Goal: Task Accomplishment & Management: Use online tool/utility

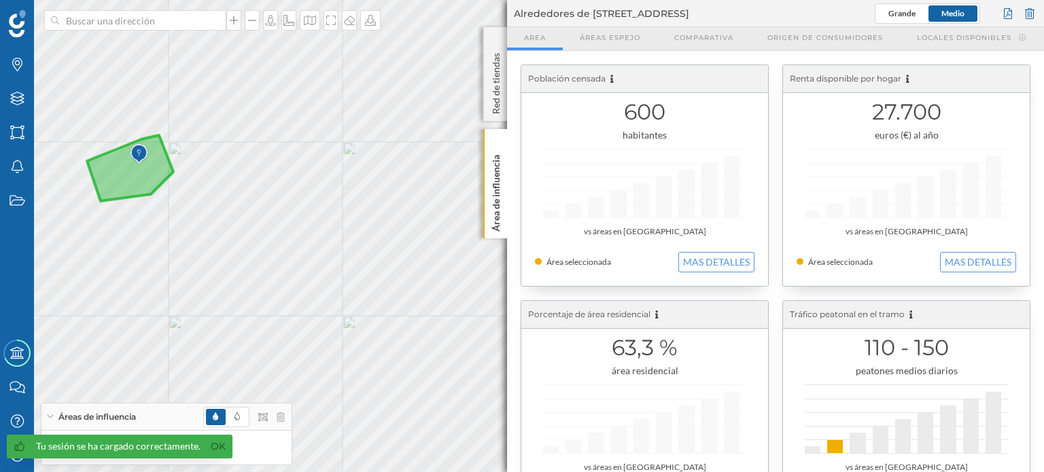
click at [275, 416] on div at bounding box center [244, 417] width 82 height 20
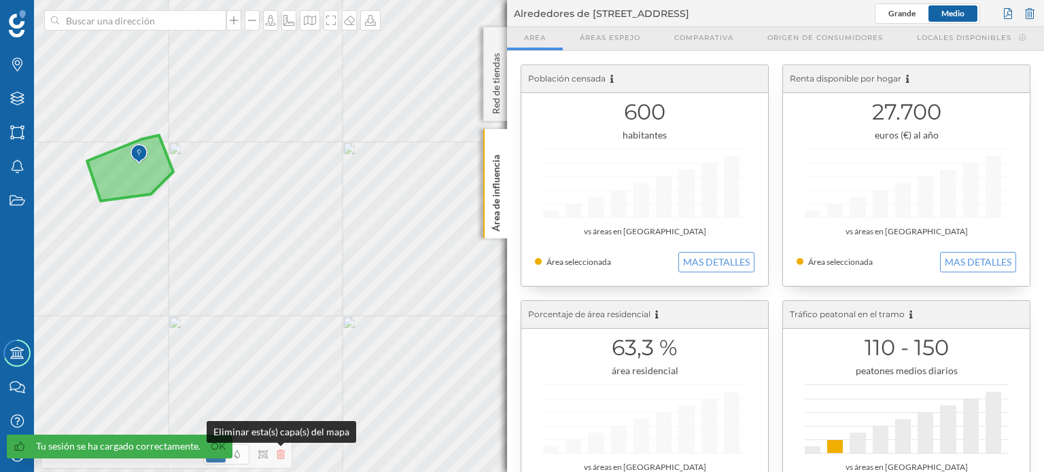
click at [281, 453] on icon at bounding box center [281, 455] width 8 height 10
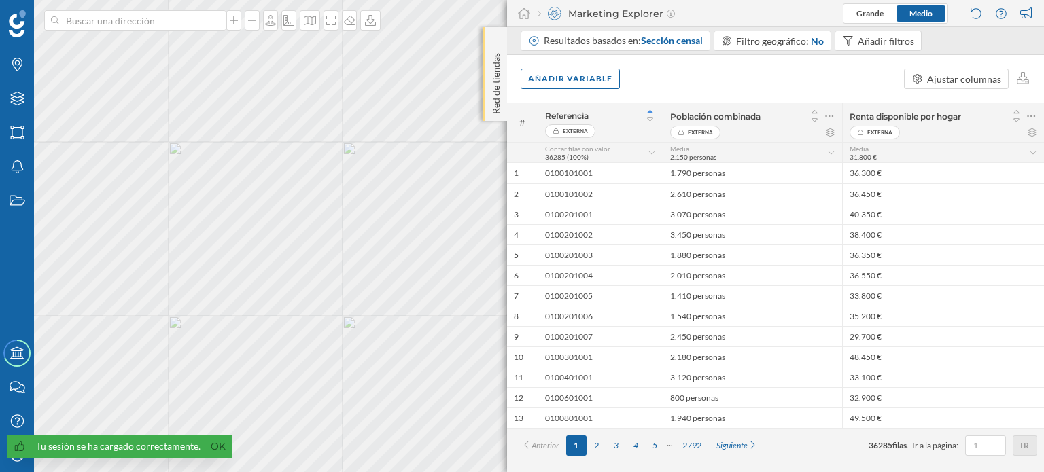
click at [495, 37] on div "Red de tiendas" at bounding box center [495, 74] width 24 height 94
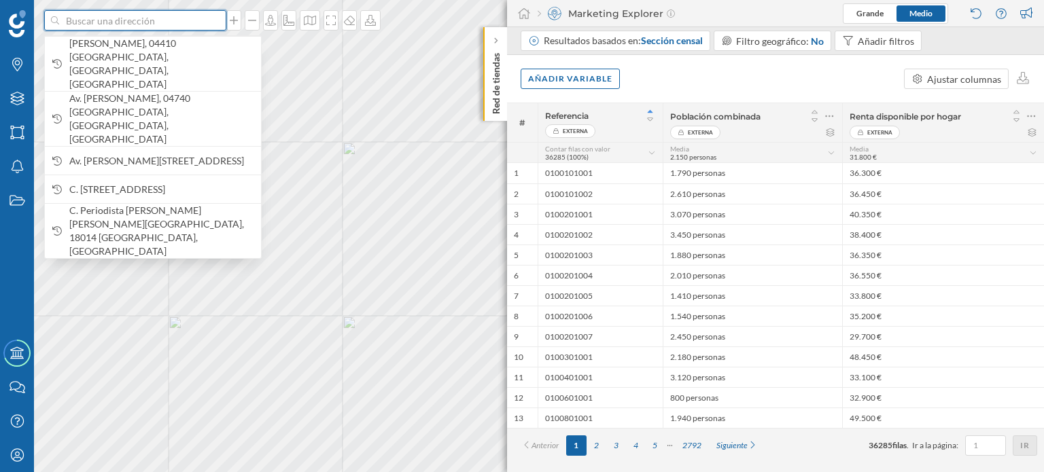
click at [148, 22] on input at bounding box center [135, 20] width 152 height 20
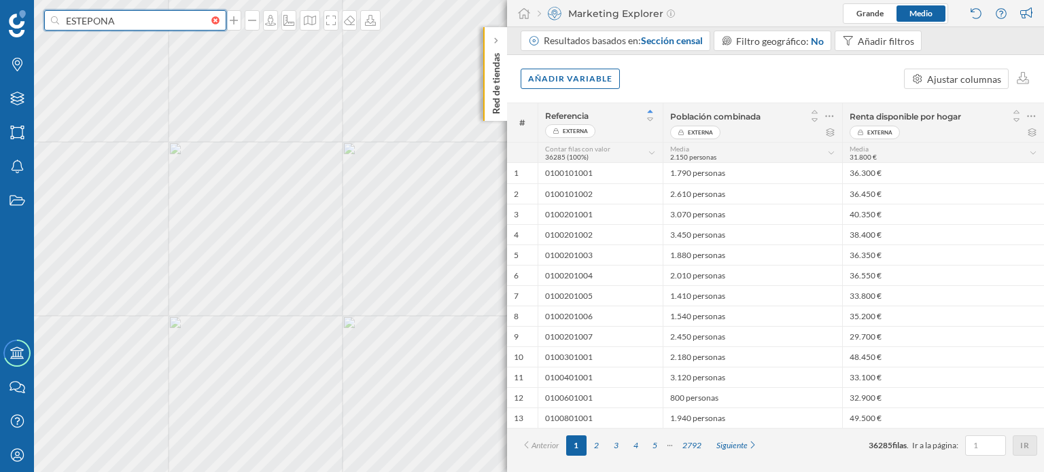
type input "ESTEPONA"
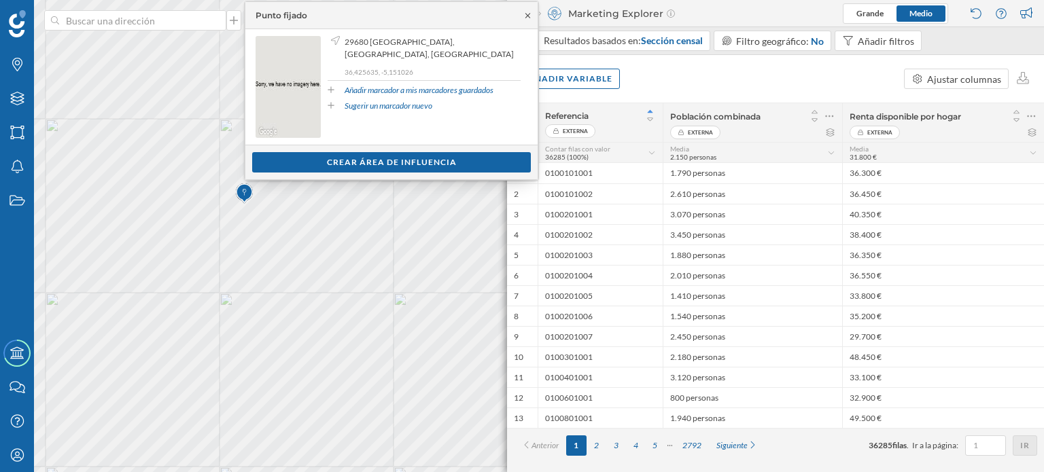
click at [528, 15] on icon at bounding box center [528, 16] width 10 height 8
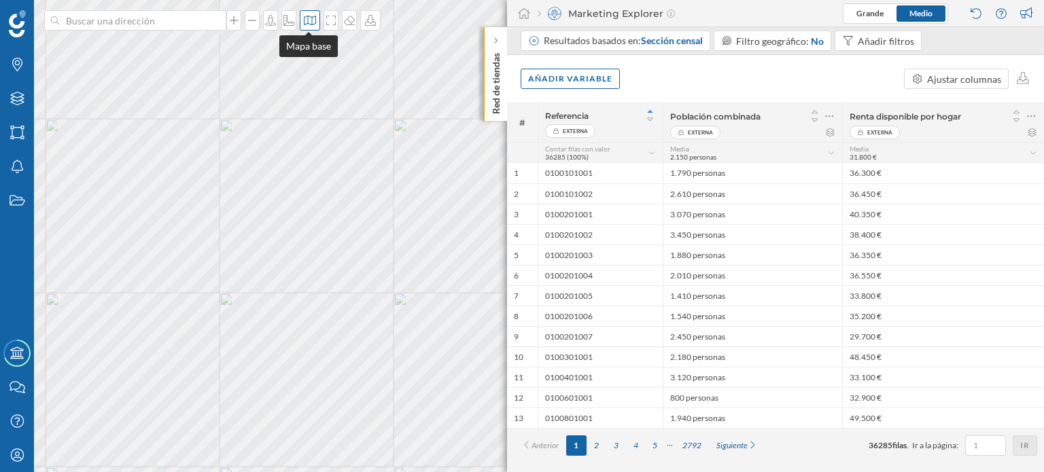
click at [310, 20] on icon at bounding box center [310, 20] width 14 height 11
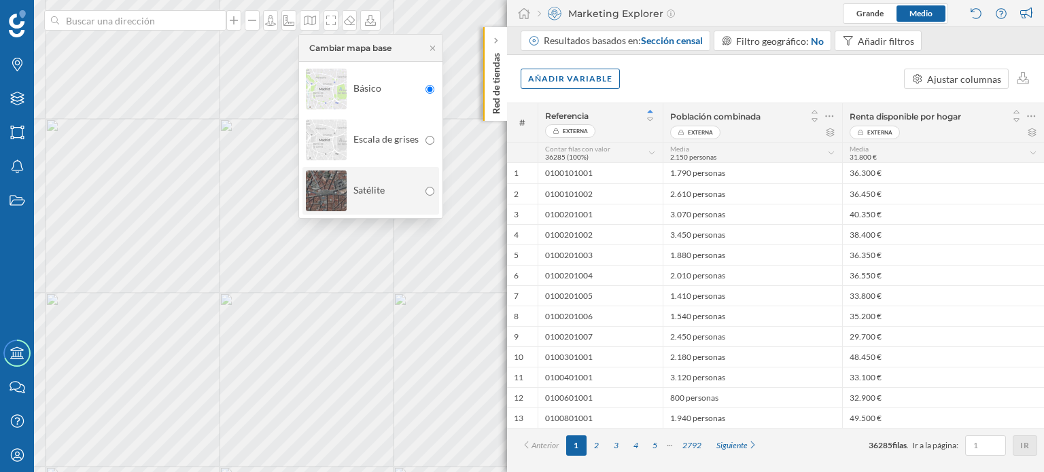
click at [364, 181] on div "Satélite" at bounding box center [362, 191] width 113 height 48
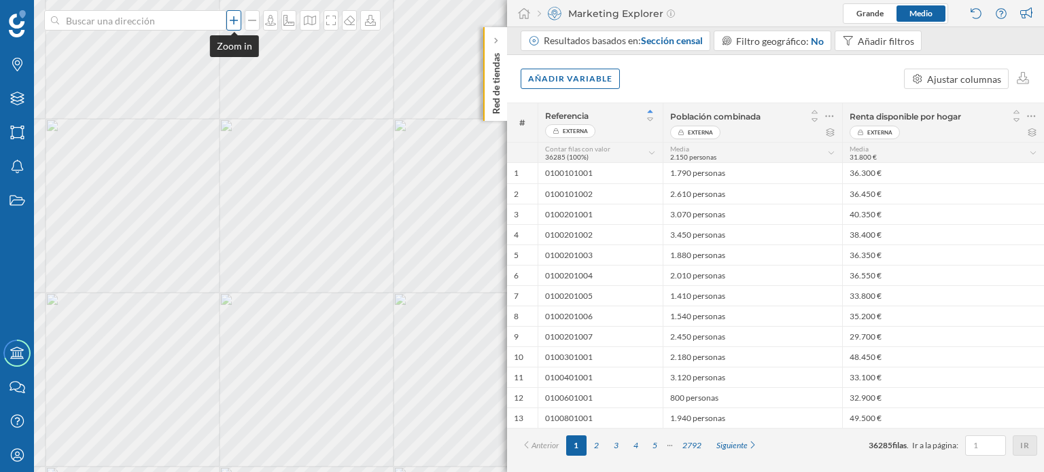
click at [230, 18] on icon at bounding box center [234, 20] width 14 height 11
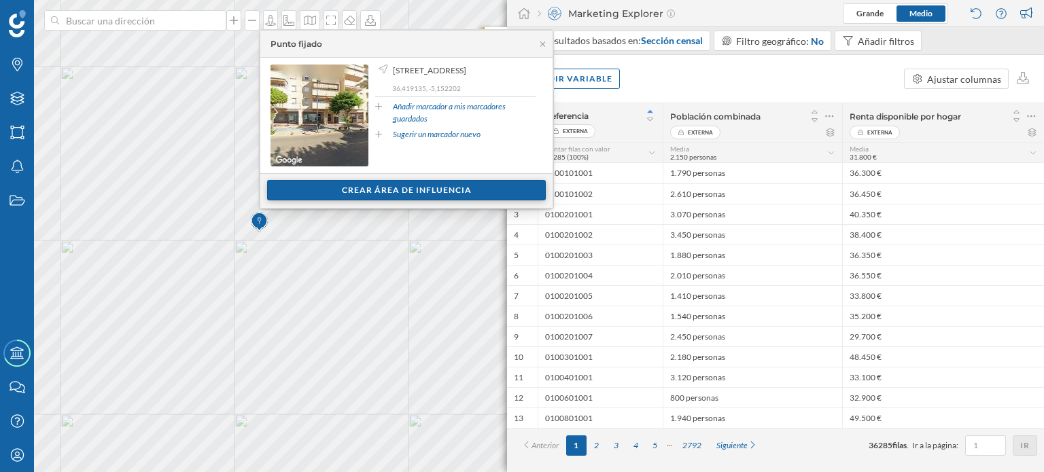
click at [402, 186] on div "Crear área de influencia" at bounding box center [406, 190] width 279 height 20
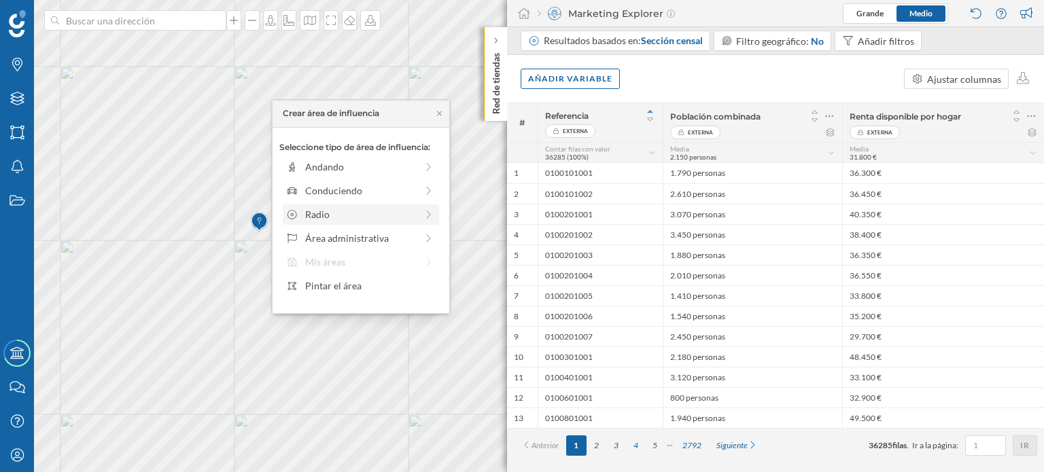
click at [430, 214] on icon at bounding box center [428, 215] width 5 height 8
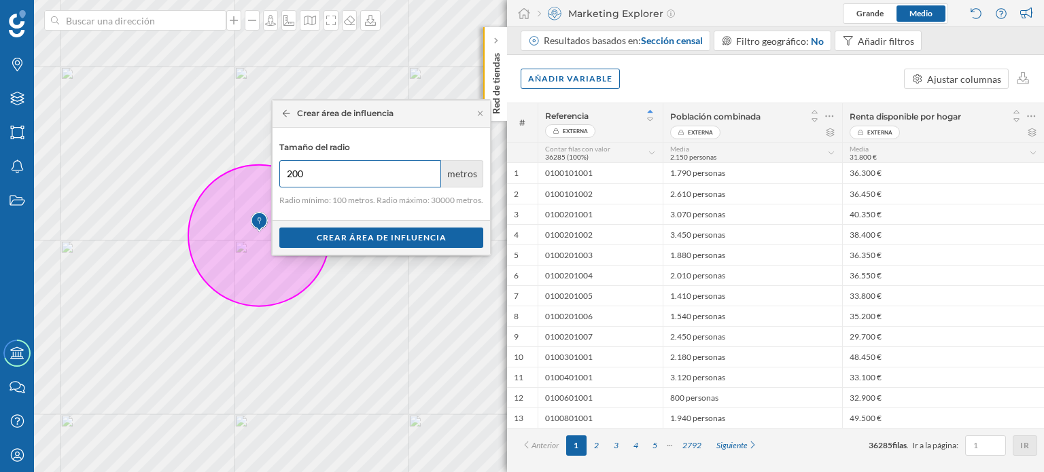
type input "200"
click at [428, 169] on input "200" at bounding box center [360, 173] width 162 height 27
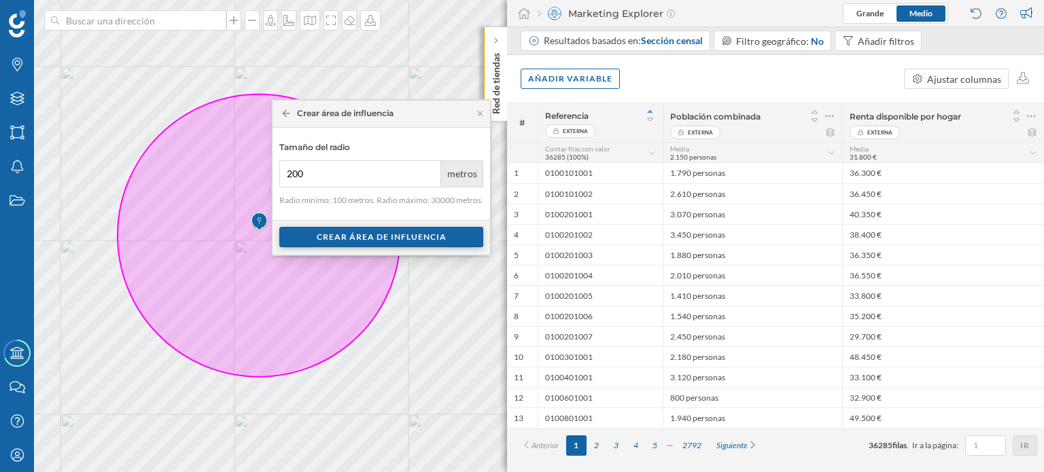
click at [383, 239] on div "Crear área de influencia" at bounding box center [381, 237] width 204 height 20
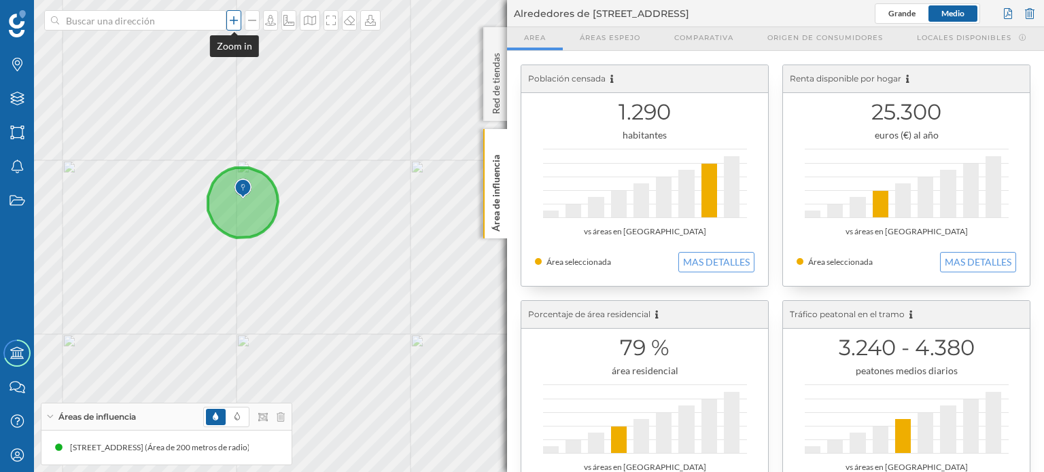
click at [232, 16] on icon at bounding box center [234, 20] width 14 height 11
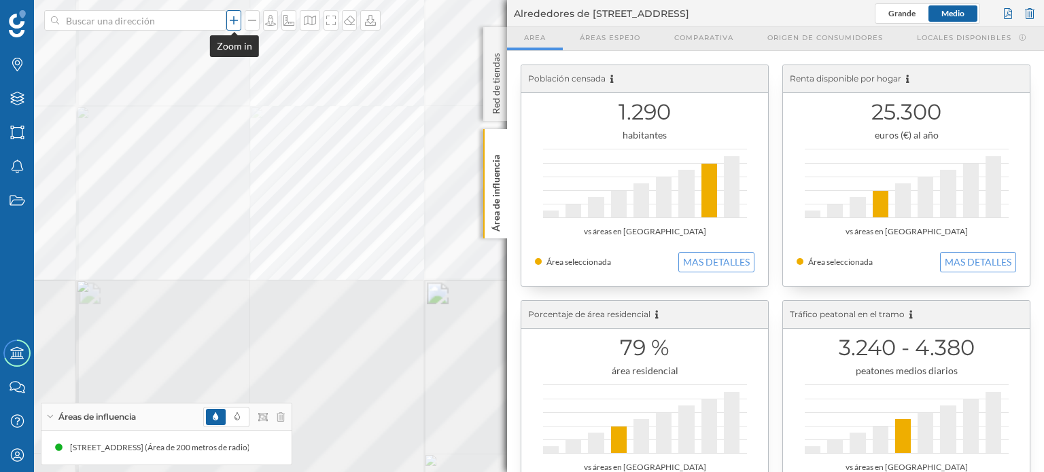
click at [232, 16] on icon at bounding box center [234, 20] width 14 height 11
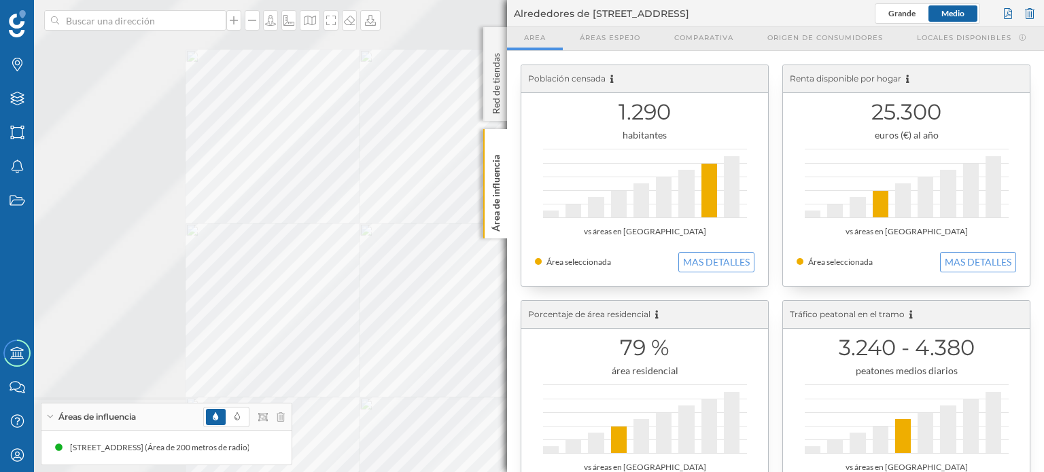
click at [513, 218] on div "Marcas Capas Áreas Notificaciones Estados Academy Contacta con nosotros Centro …" at bounding box center [522, 236] width 1044 height 472
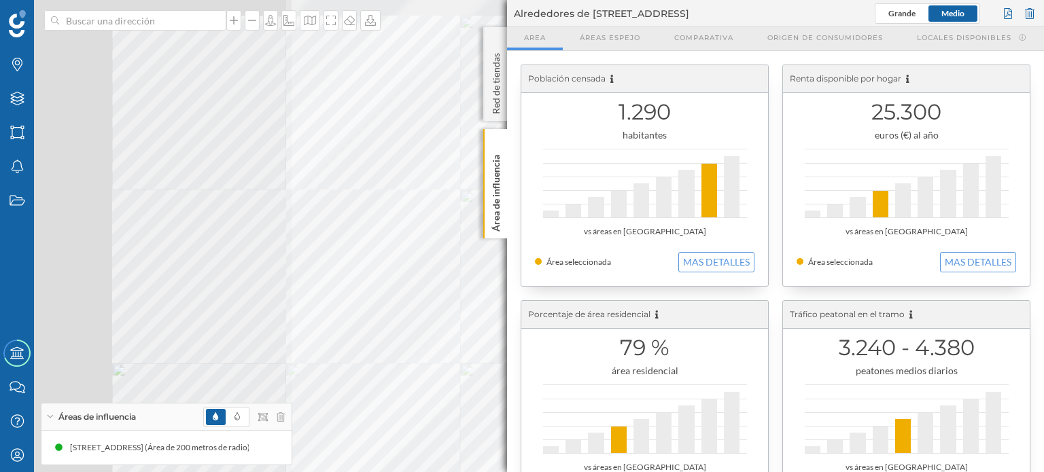
click at [536, 250] on div "Marcas Capas Áreas Notificaciones Estados Academy Contacta con nosotros Centro …" at bounding box center [522, 236] width 1044 height 472
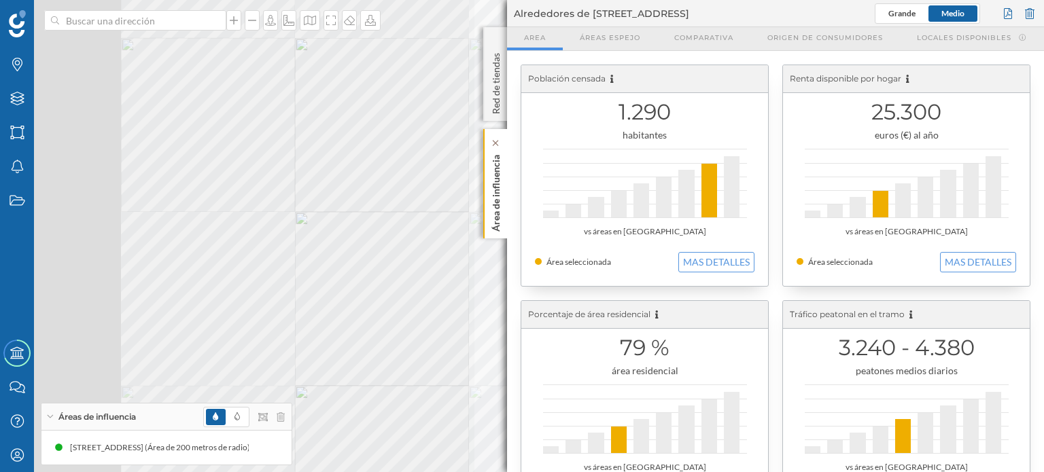
click at [500, 209] on div "Marcas Capas Áreas Notificaciones Estados Academy Contacta con nosotros Centro …" at bounding box center [522, 236] width 1044 height 472
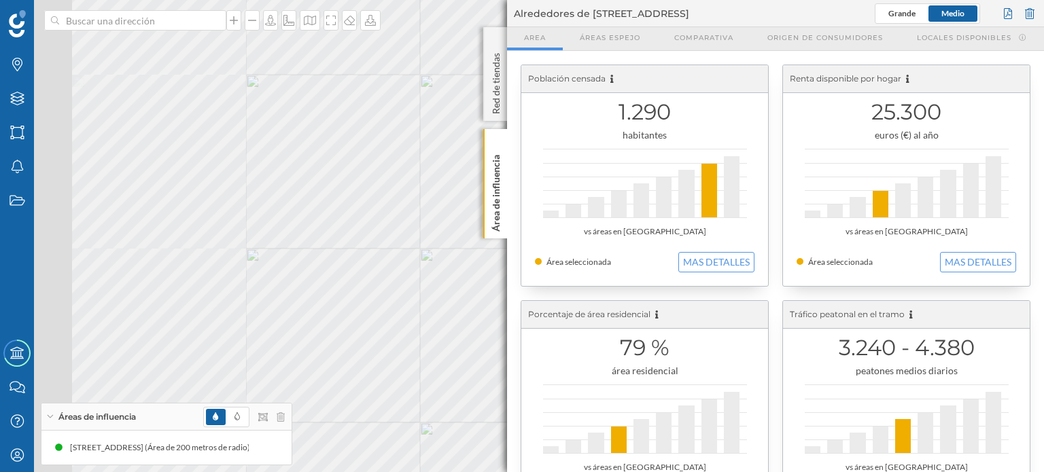
click at [517, 247] on div "Marcas Capas Áreas Notificaciones Estados Academy Contacta con nosotros Centro …" at bounding box center [522, 236] width 1044 height 472
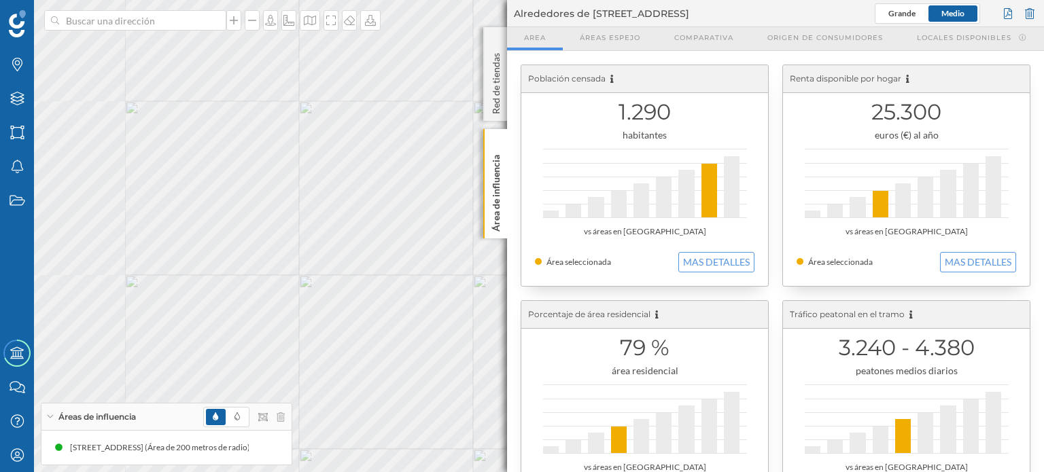
click at [541, 249] on div "Marcas Capas Áreas Notificaciones Estados Academy Contacta con nosotros Centro …" at bounding box center [522, 236] width 1044 height 472
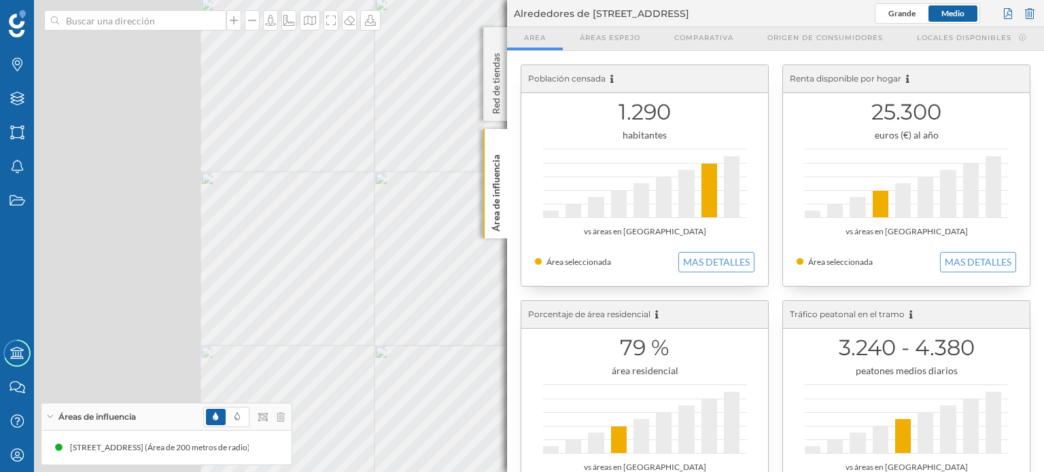
click at [559, 224] on div "Marcas Capas Áreas Notificaciones Estados Academy Contacta con nosotros Centro …" at bounding box center [522, 236] width 1044 height 472
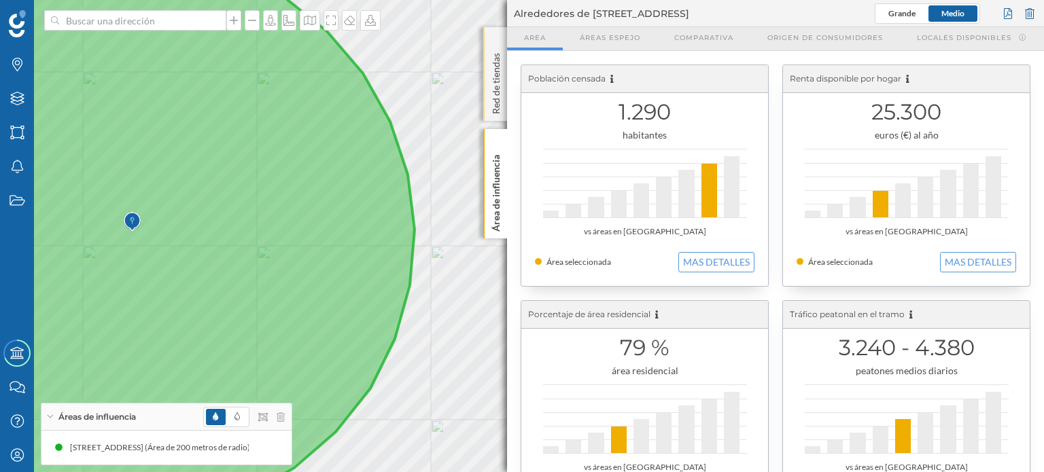
click at [490, 35] on div "Red de tiendas" at bounding box center [495, 74] width 24 height 94
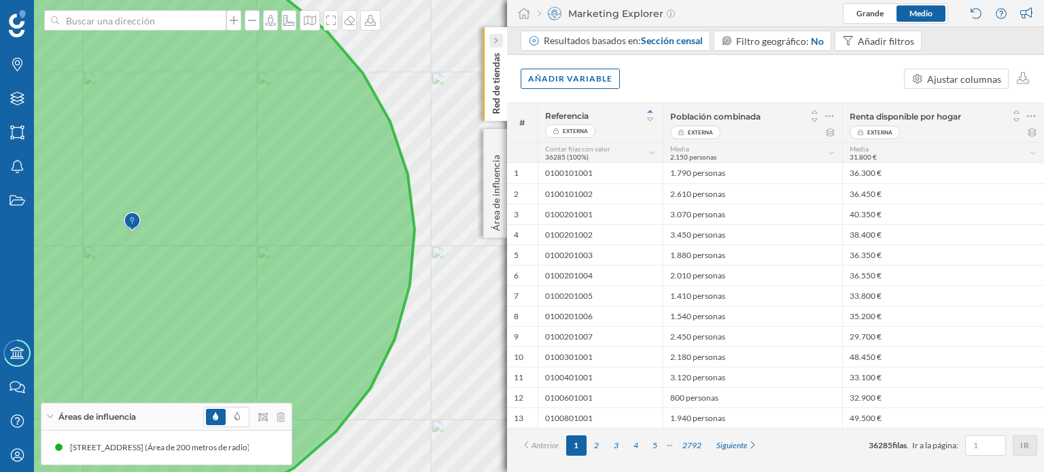
click at [493, 40] on icon at bounding box center [495, 40] width 4 height 7
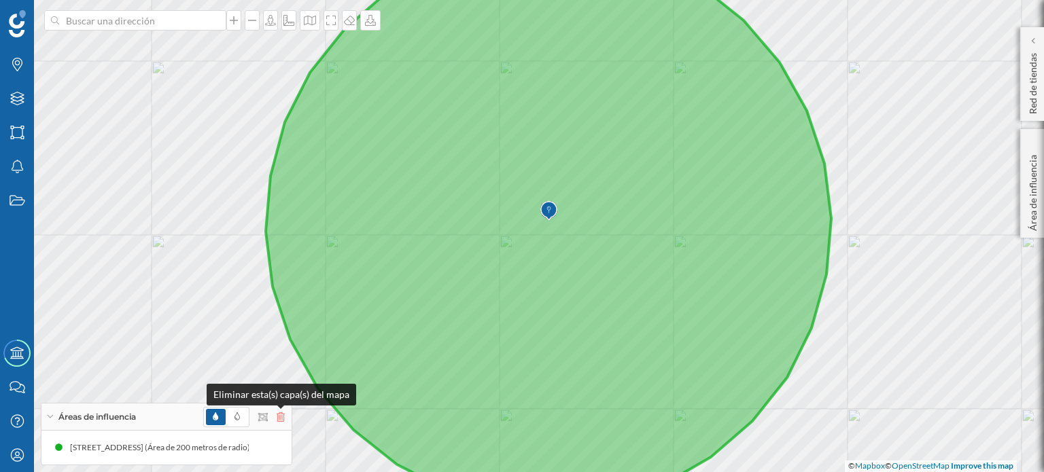
click at [278, 416] on icon at bounding box center [281, 418] width 8 height 10
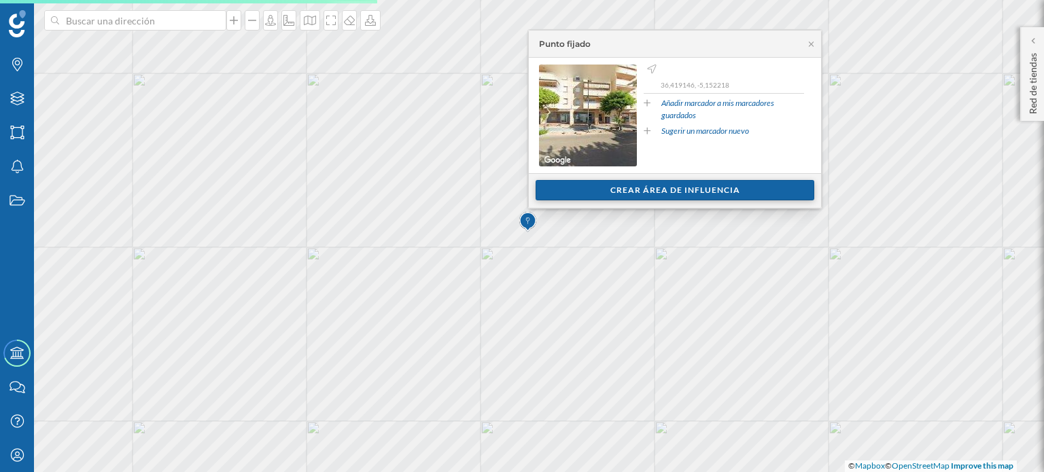
click at [610, 190] on div "Crear área de influencia" at bounding box center [675, 190] width 279 height 20
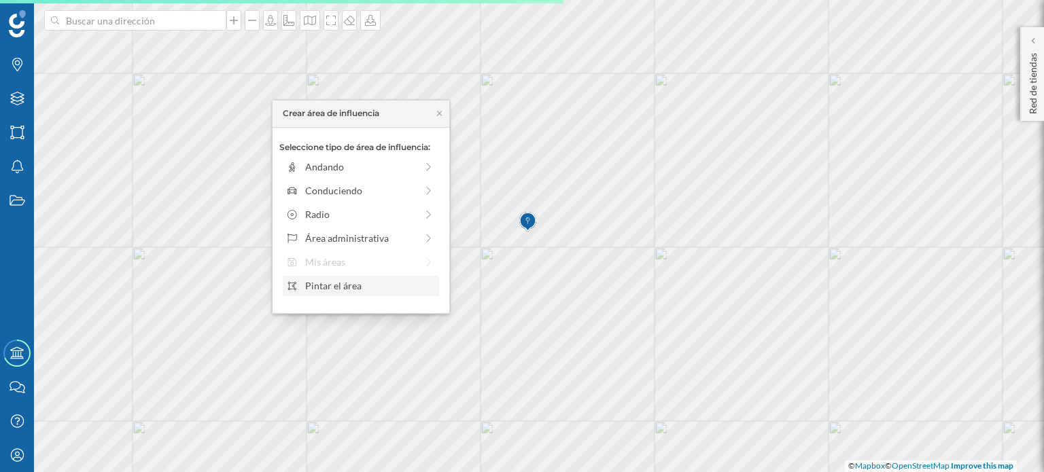
click at [359, 286] on div "Pintar el área" at bounding box center [370, 286] width 130 height 14
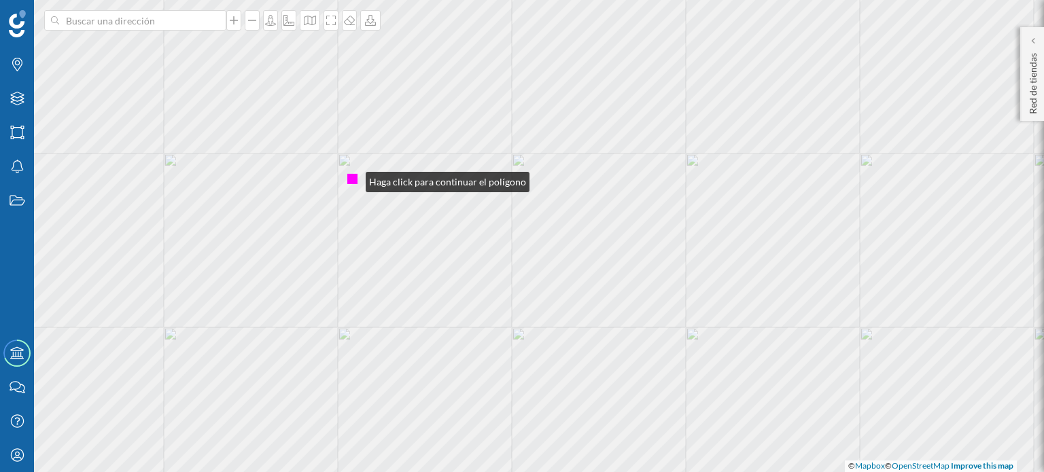
drag, startPoint x: 630, startPoint y: 200, endPoint x: 351, endPoint y: 178, distance: 280.2
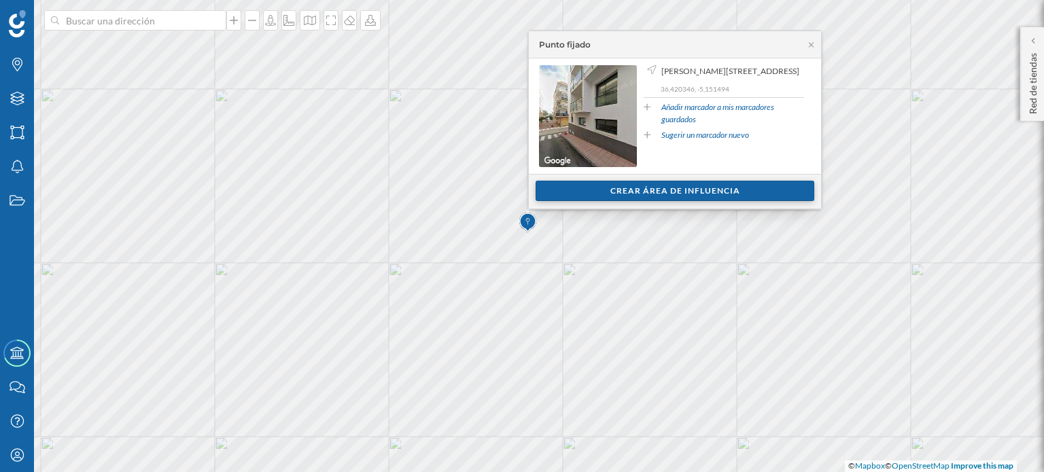
click at [646, 184] on div "Crear área de influencia" at bounding box center [675, 191] width 279 height 20
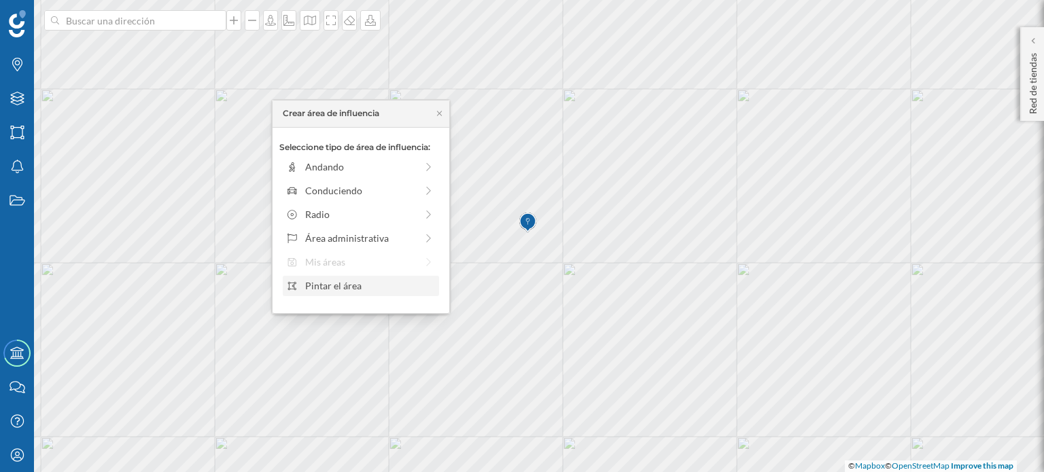
click at [376, 285] on div "Pintar el área" at bounding box center [370, 286] width 130 height 14
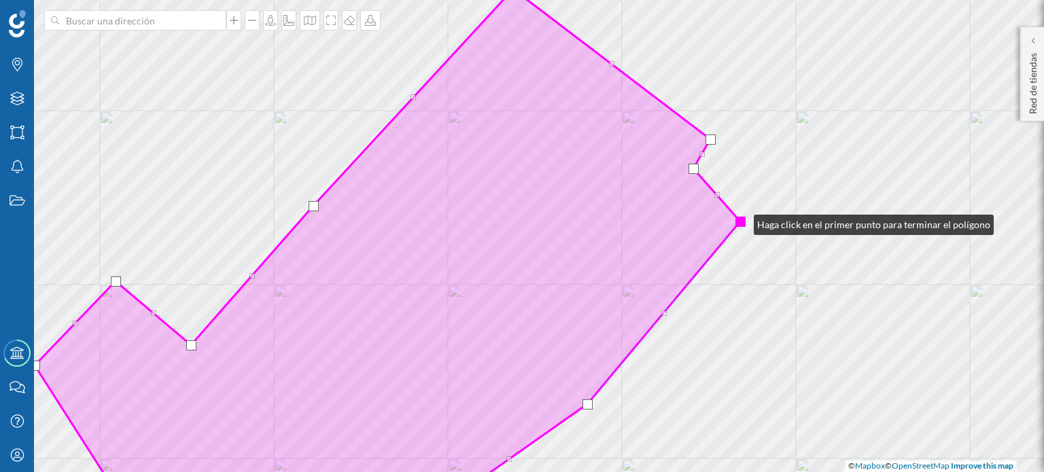
click at [740, 222] on div at bounding box center [740, 222] width 10 height 10
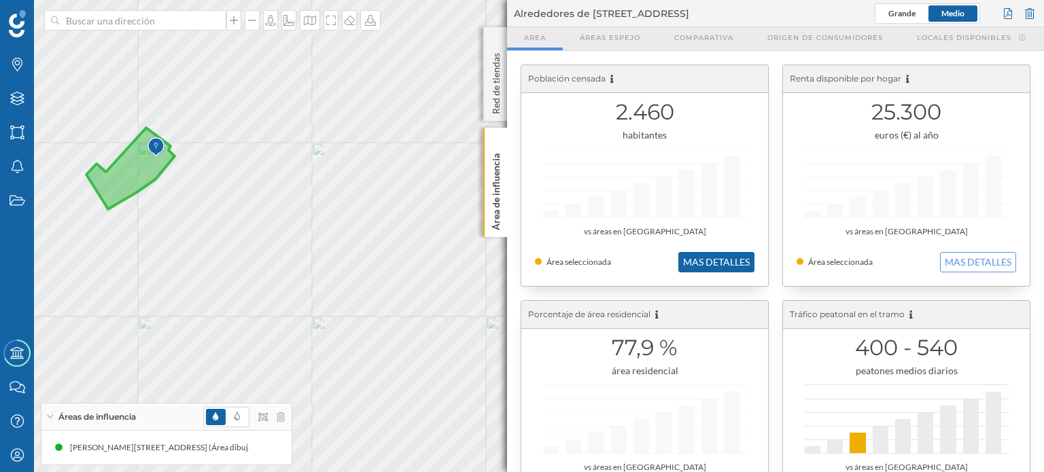
click at [716, 256] on button "MAS DETALLES" at bounding box center [716, 262] width 76 height 20
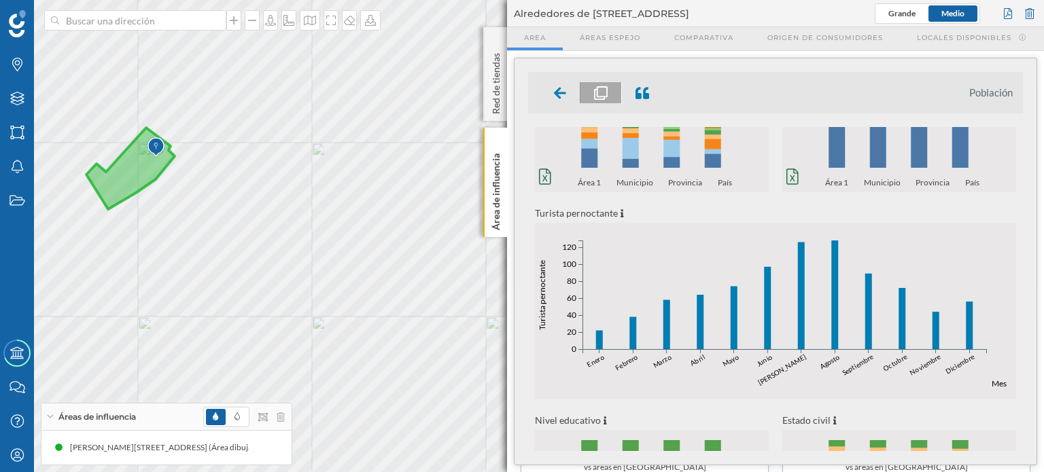
scroll to position [387, 0]
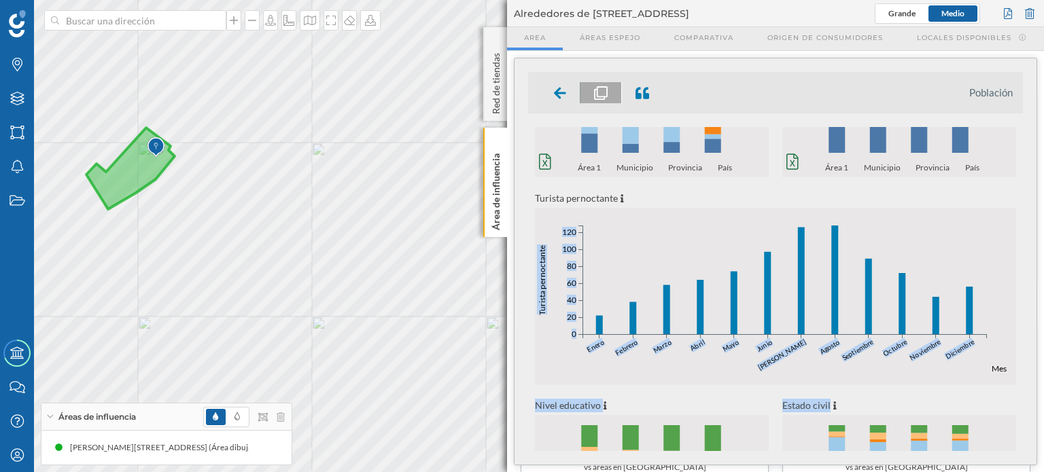
drag, startPoint x: 1019, startPoint y: 366, endPoint x: 1017, endPoint y: 391, distance: 24.6
click at [1017, 391] on div "Población censada 2.460 habitantes Edad media 40,1 años Población flotante 670 …" at bounding box center [775, 157] width 495 height 835
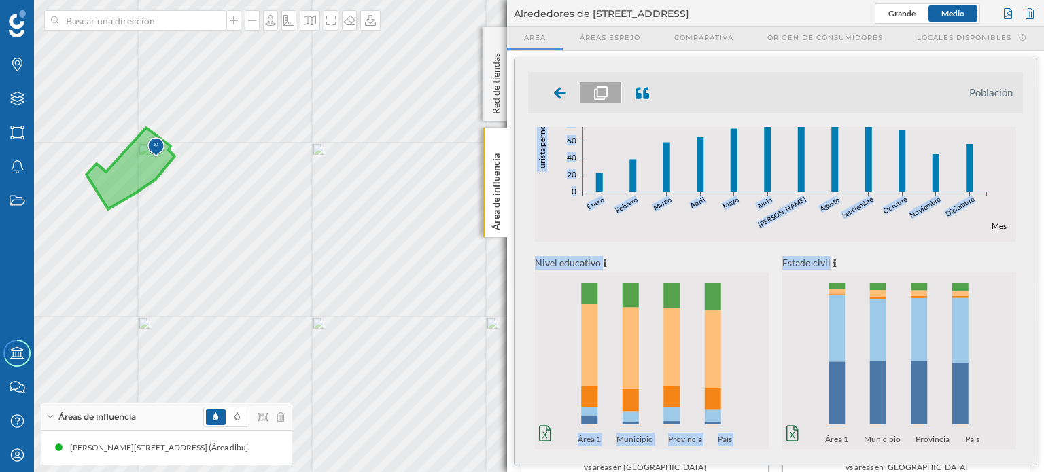
scroll to position [540, 0]
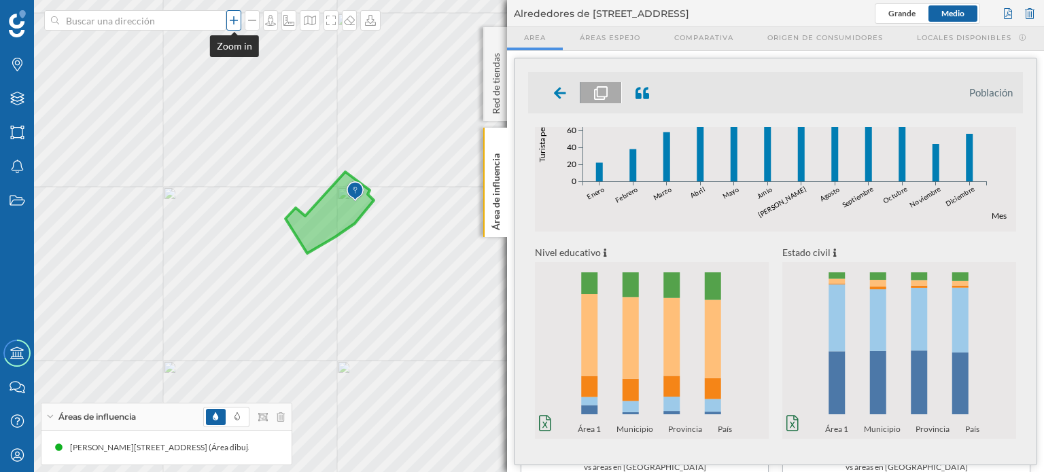
click at [234, 23] on icon at bounding box center [234, 20] width 14 height 11
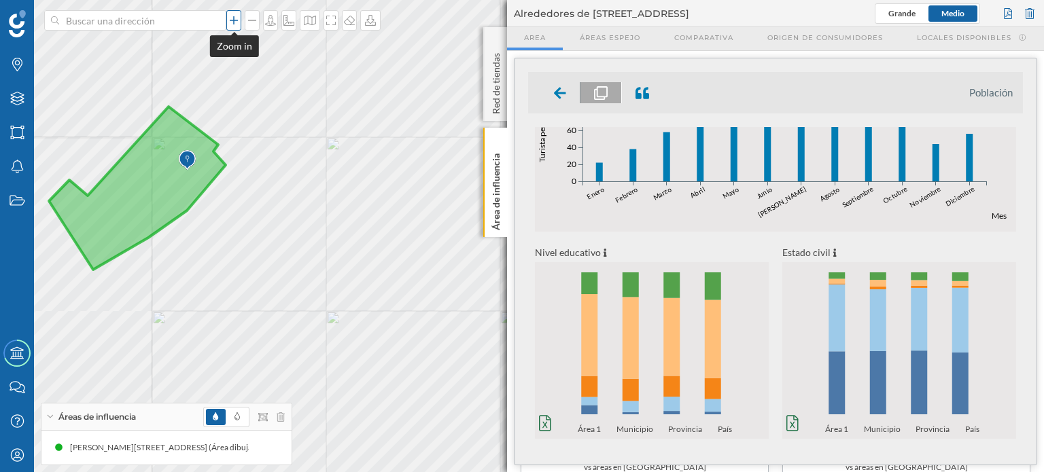
click at [234, 23] on icon at bounding box center [234, 20] width 14 height 11
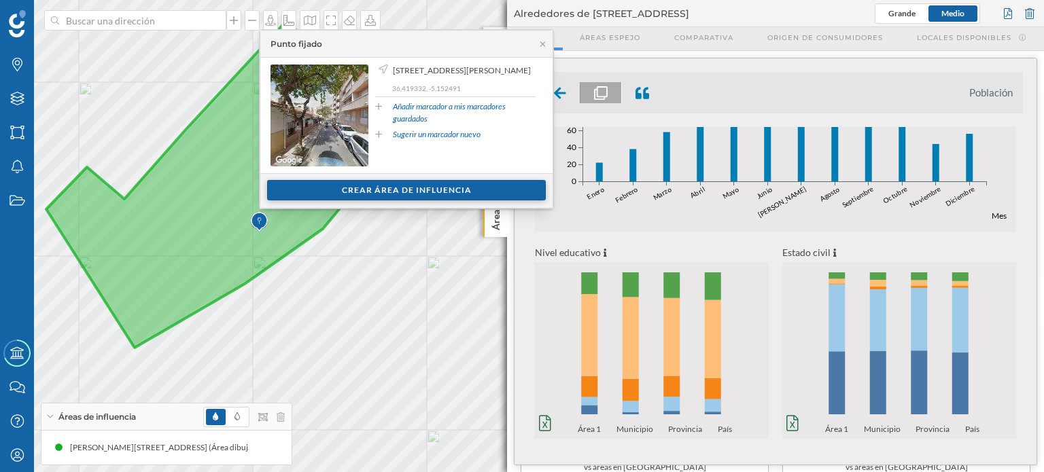
click at [397, 188] on div "Crear área de influencia" at bounding box center [406, 190] width 279 height 20
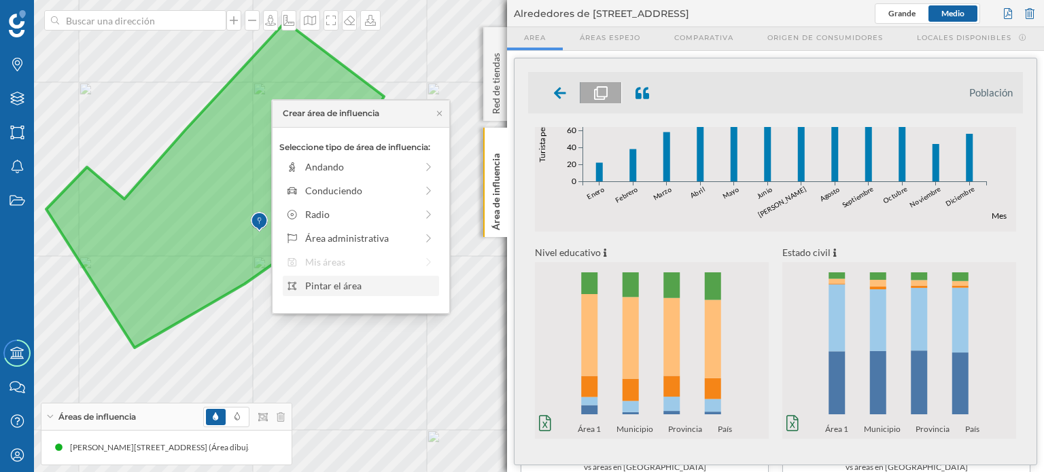
click at [331, 283] on div "Pintar el área" at bounding box center [370, 286] width 130 height 14
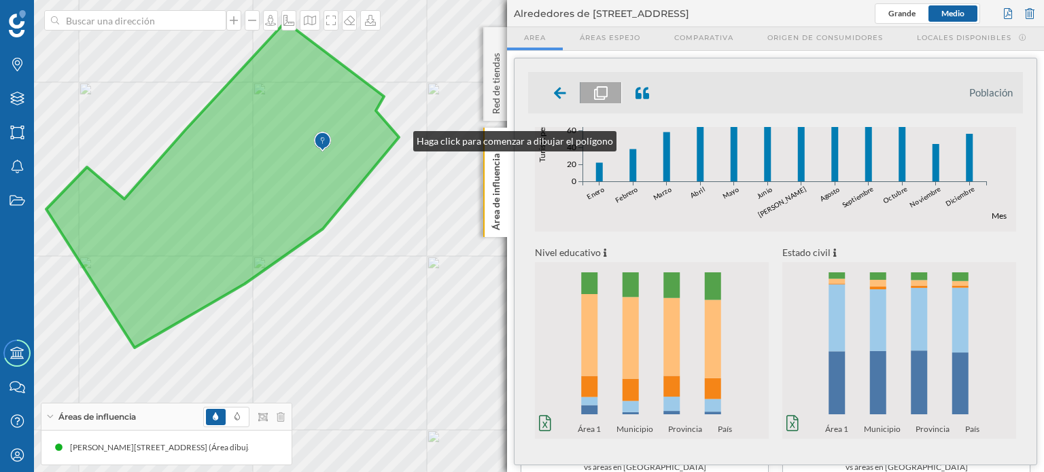
click at [399, 138] on icon at bounding box center [222, 185] width 353 height 326
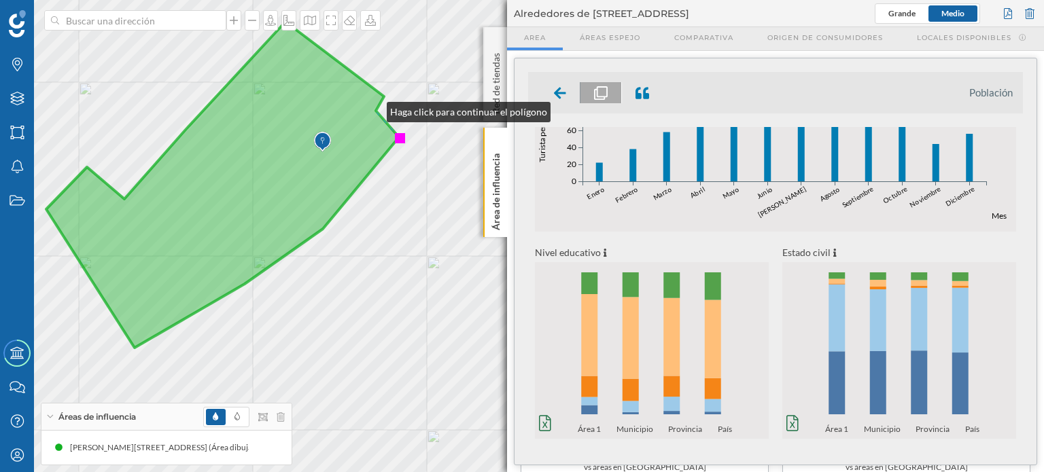
click at [373, 109] on icon at bounding box center [222, 185] width 353 height 326
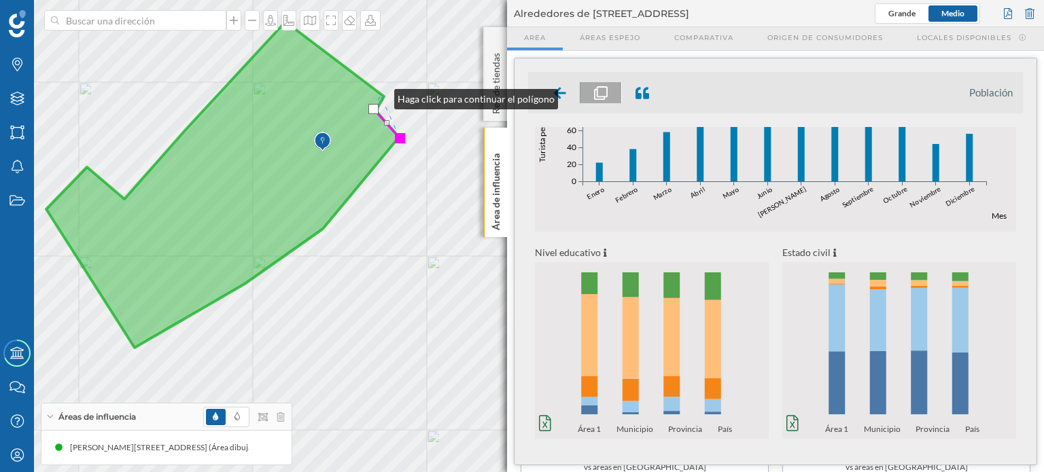
click at [381, 96] on icon at bounding box center [222, 185] width 353 height 326
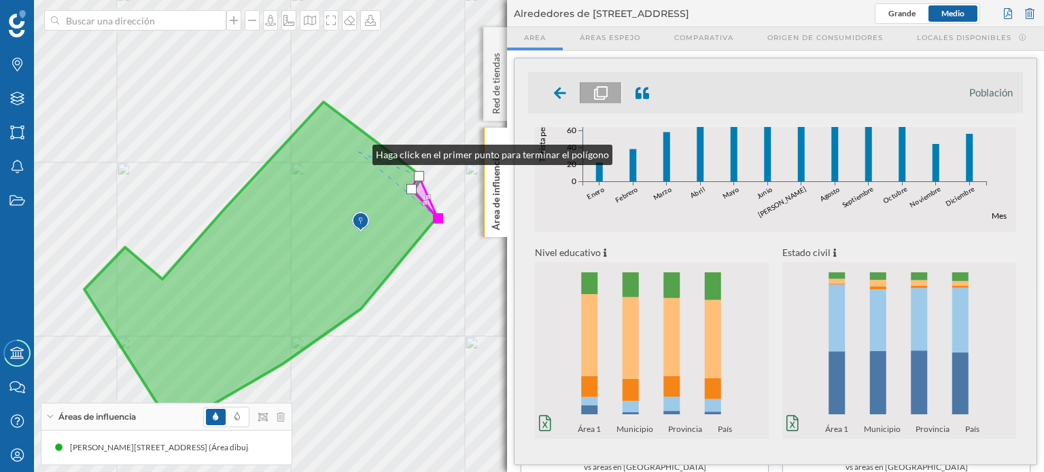
drag, startPoint x: 321, startPoint y: 71, endPoint x: 358, endPoint y: 151, distance: 87.9
click at [359, 152] on icon at bounding box center [260, 265] width 353 height 326
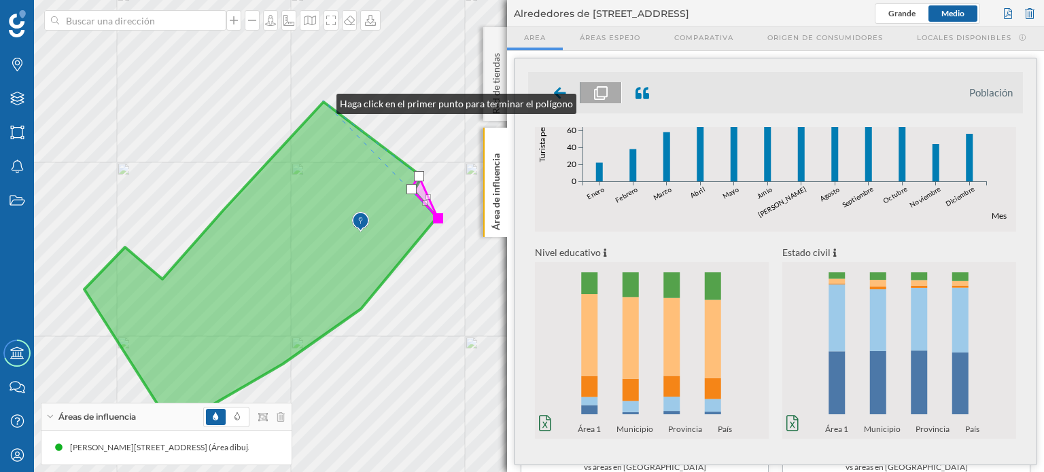
click at [323, 102] on icon at bounding box center [260, 265] width 353 height 326
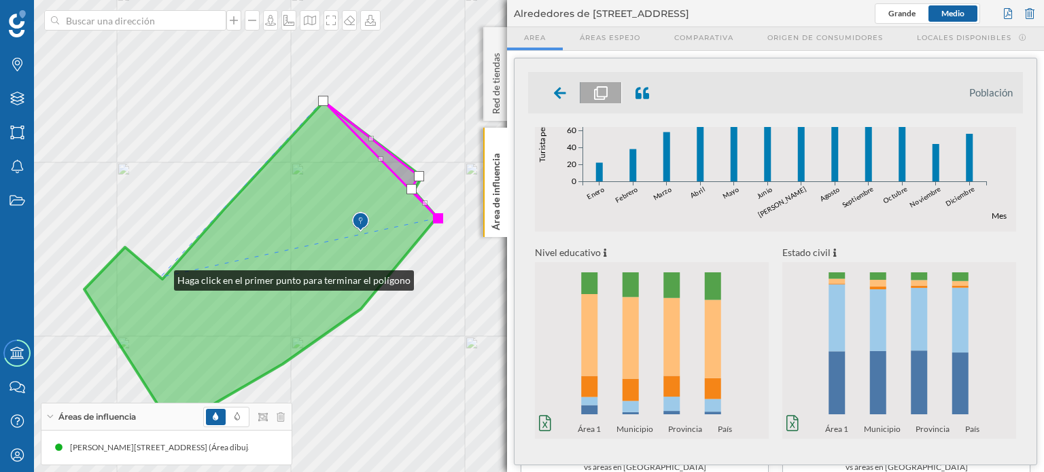
click at [160, 277] on icon at bounding box center [260, 265] width 353 height 326
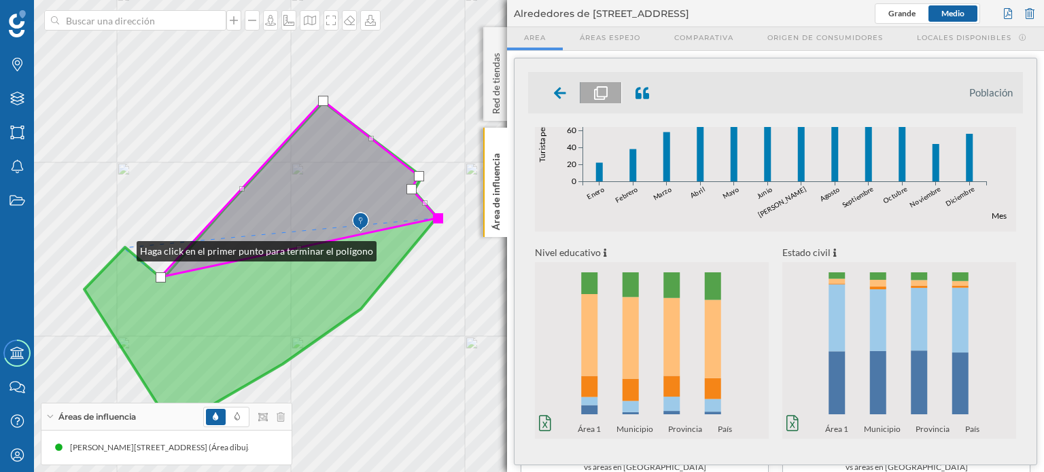
click at [123, 248] on icon at bounding box center [260, 265] width 353 height 326
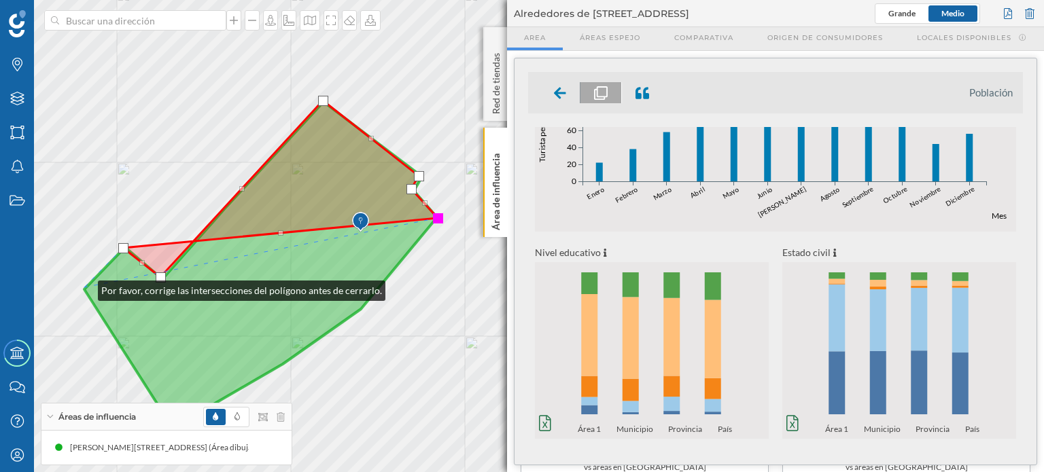
click at [84, 287] on icon at bounding box center [260, 265] width 353 height 326
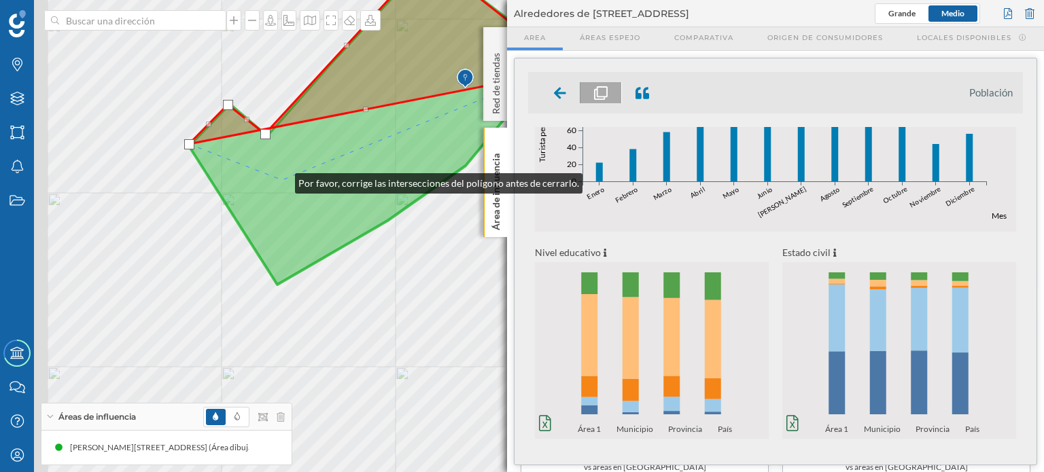
drag, startPoint x: 177, startPoint y: 324, endPoint x: 281, endPoint y: 180, distance: 177.5
click at [281, 180] on icon at bounding box center [365, 122] width 353 height 326
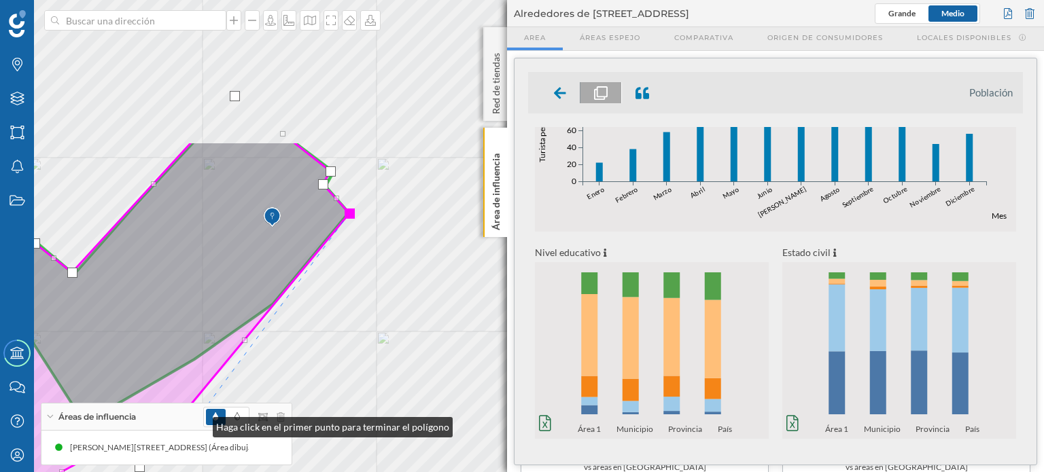
click at [199, 424] on div "Marcas Capas Áreas Notificaciones Estados Academy Contacta con nosotros Centro …" at bounding box center [522, 236] width 1044 height 472
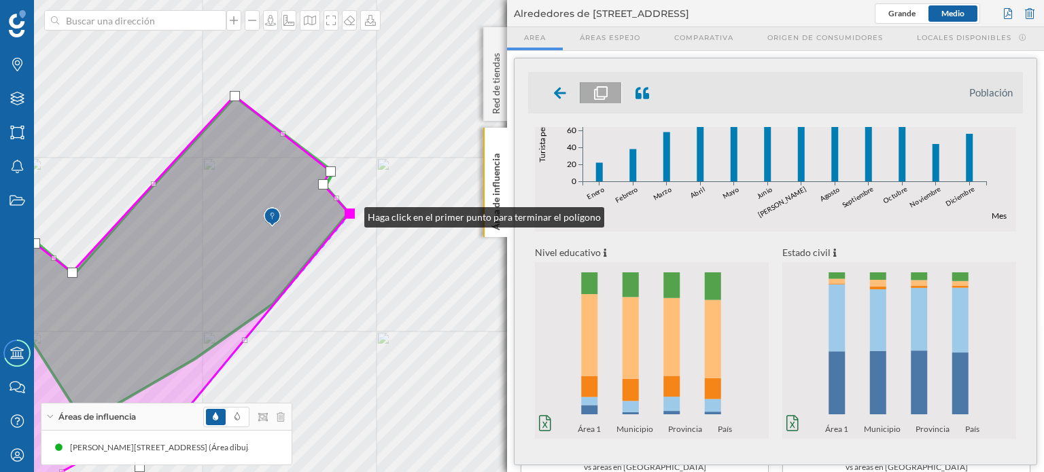
click at [351, 214] on div at bounding box center [350, 214] width 10 height 10
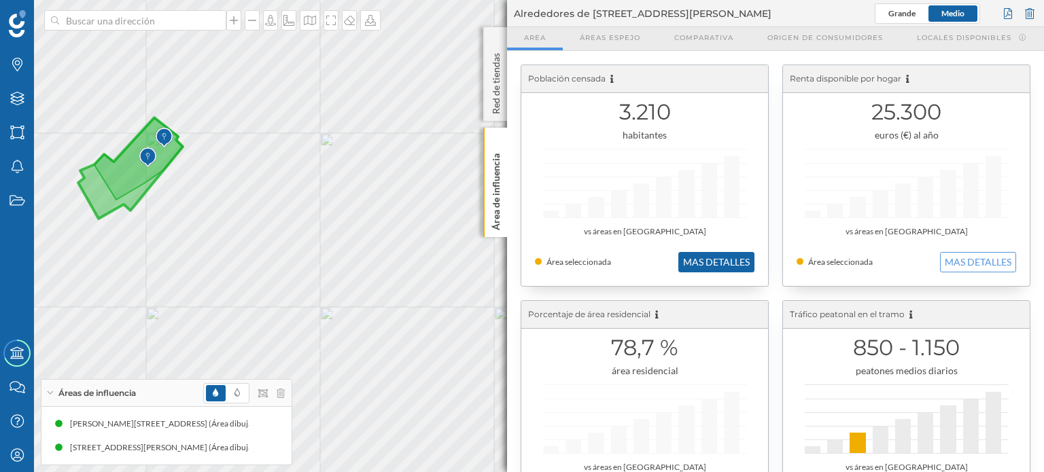
click at [703, 260] on button "MAS DETALLES" at bounding box center [716, 262] width 76 height 20
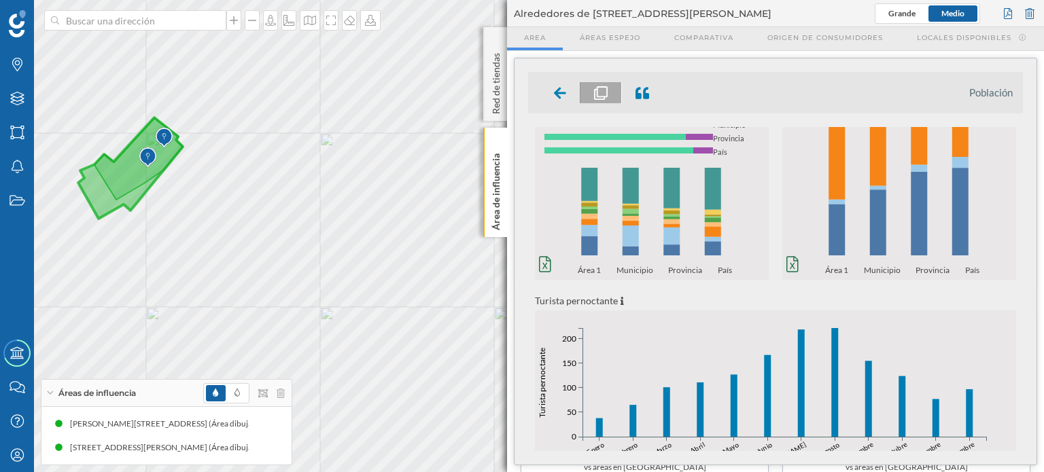
scroll to position [0, 0]
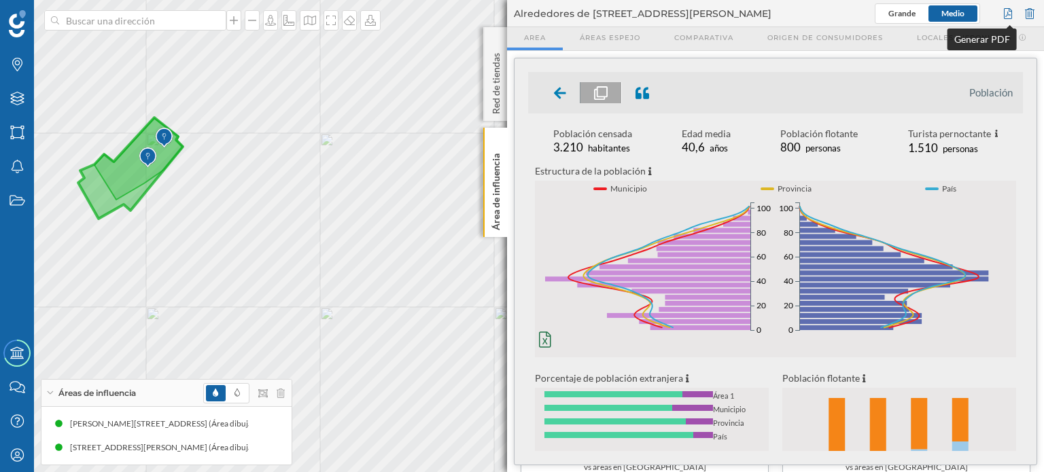
click at [1011, 14] on div at bounding box center [1007, 13] width 15 height 20
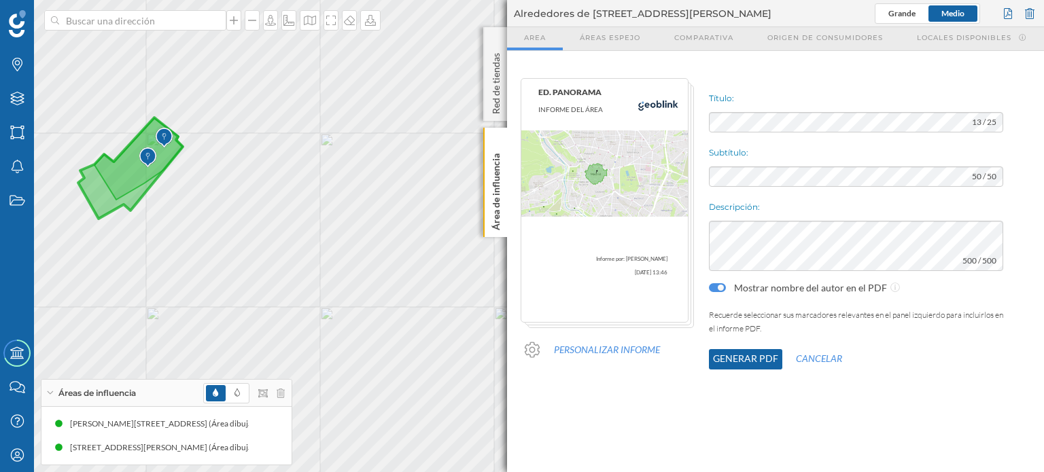
click at [737, 361] on button "Generar PDF" at bounding box center [745, 359] width 73 height 20
